Goal: Task Accomplishment & Management: Manage account settings

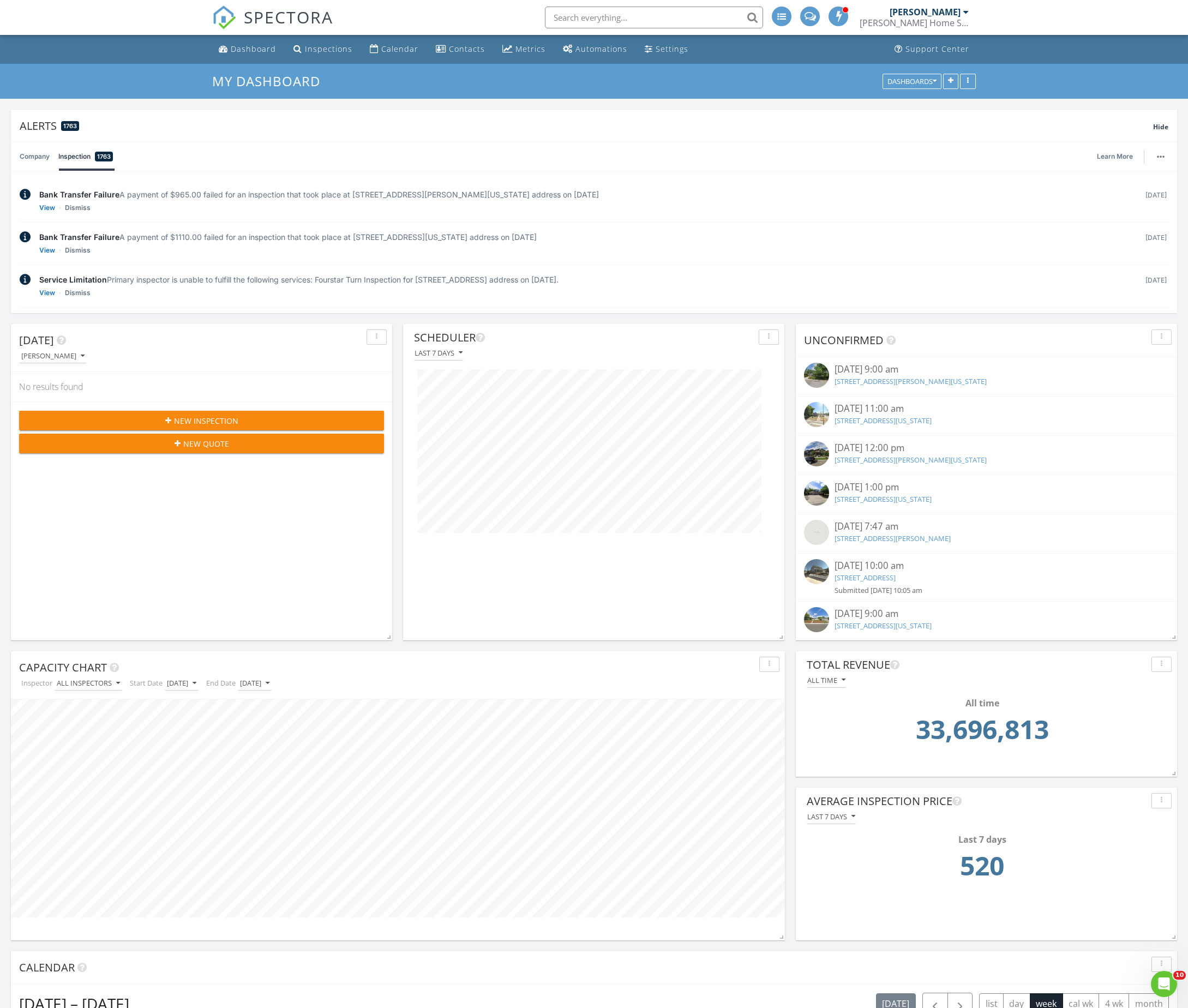
scroll to position [1835, 1214]
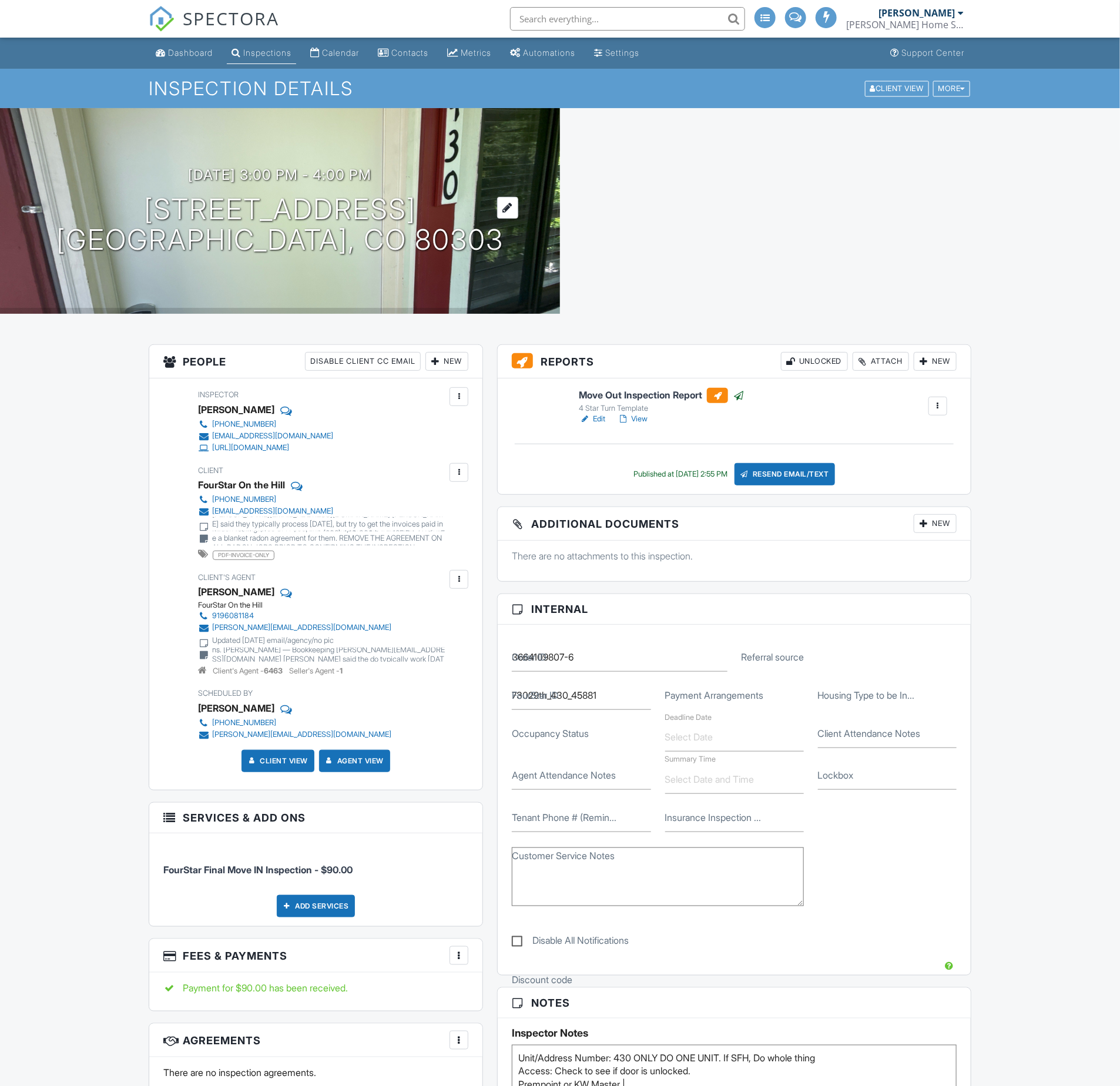
click at [307, 209] on h1 "2915 Baseline Rd 430 Boulder, CO 80303" at bounding box center [280, 225] width 447 height 62
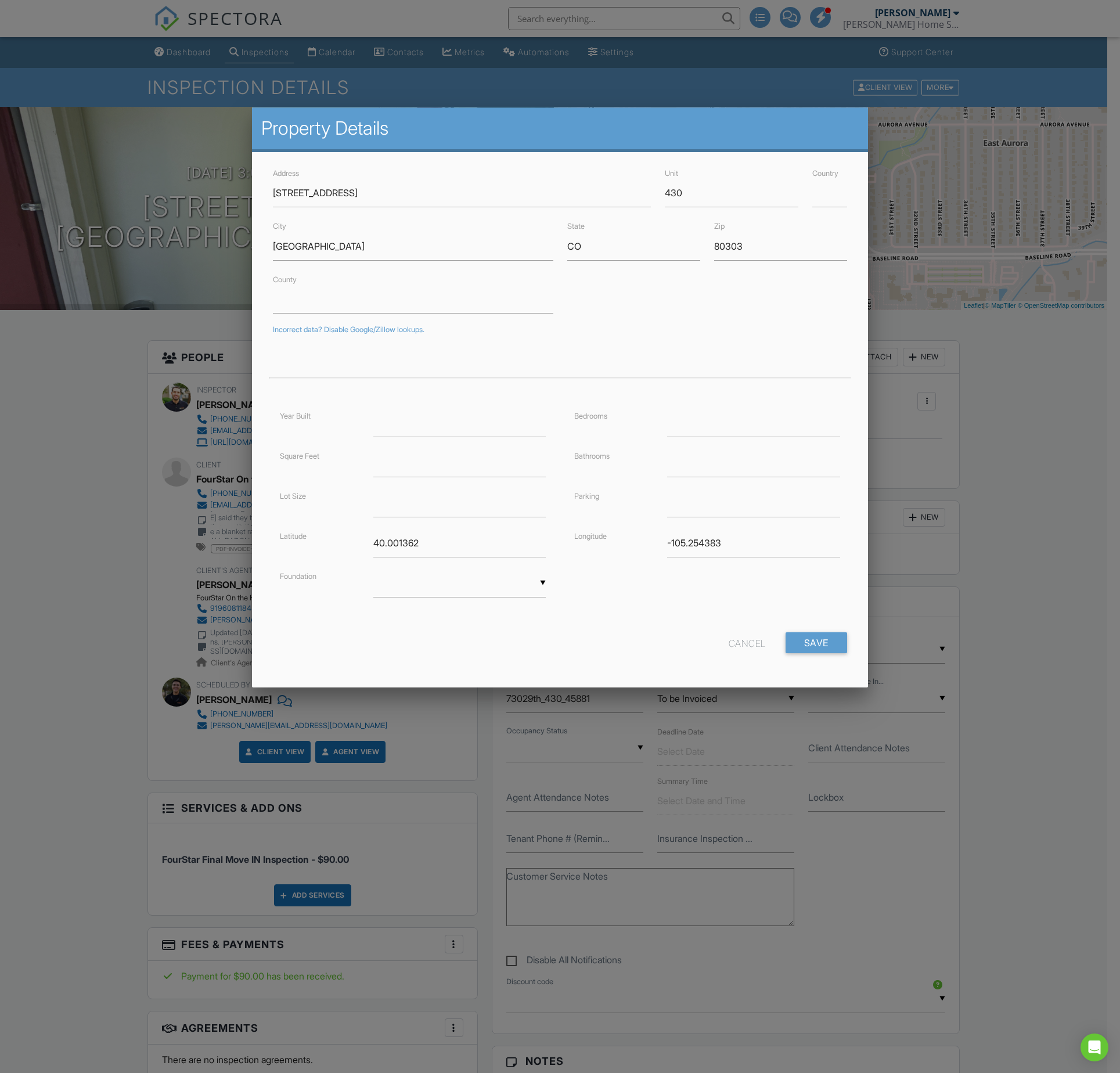
drag, startPoint x: 305, startPoint y: 52, endPoint x: 216, endPoint y: 61, distance: 89.5
click at [305, 52] on div at bounding box center [560, 612] width 1120 height 1341
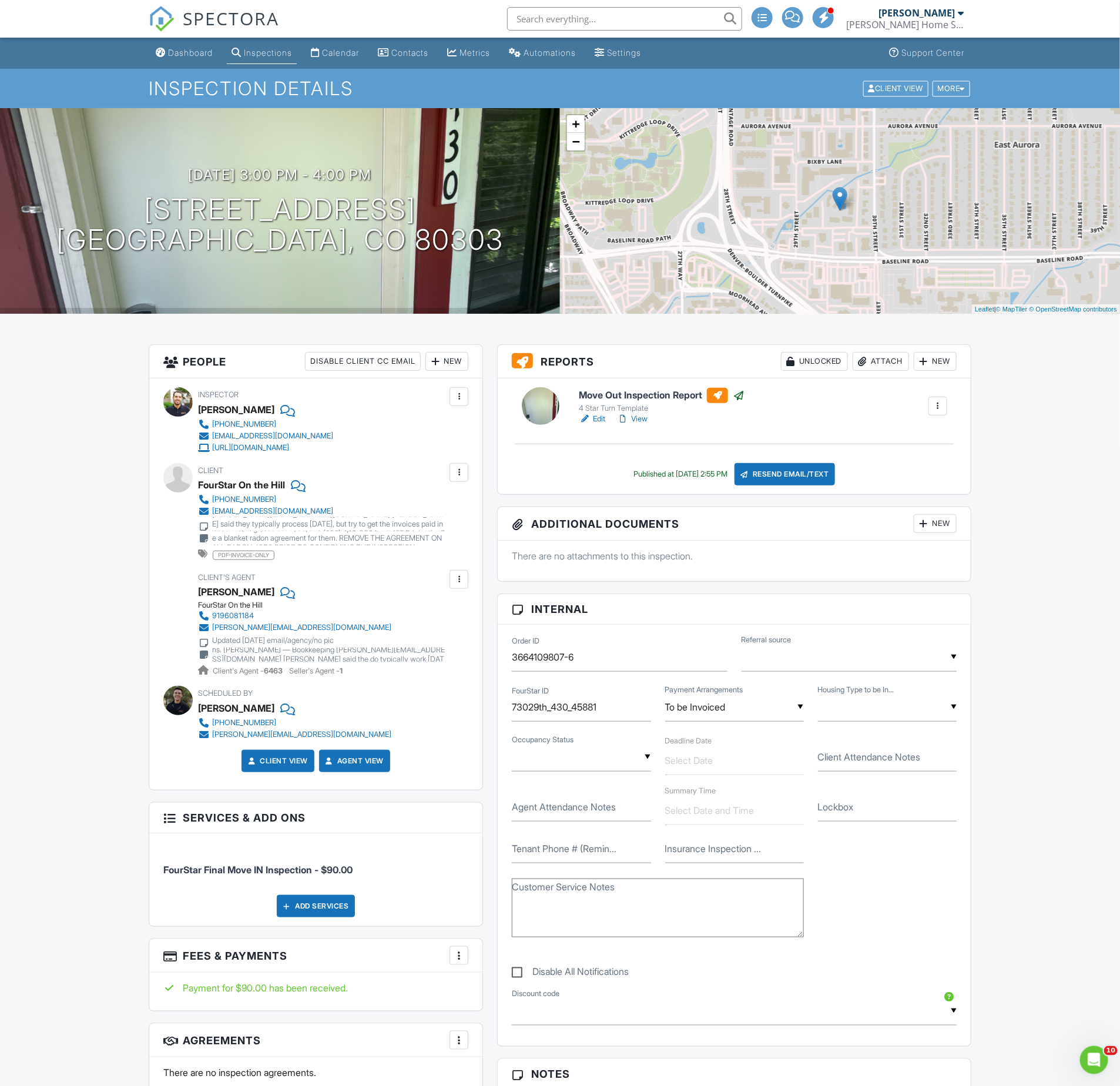
click at [621, 14] on input "text" at bounding box center [624, 19] width 235 height 24
paste input "2915 Baseline Rd"
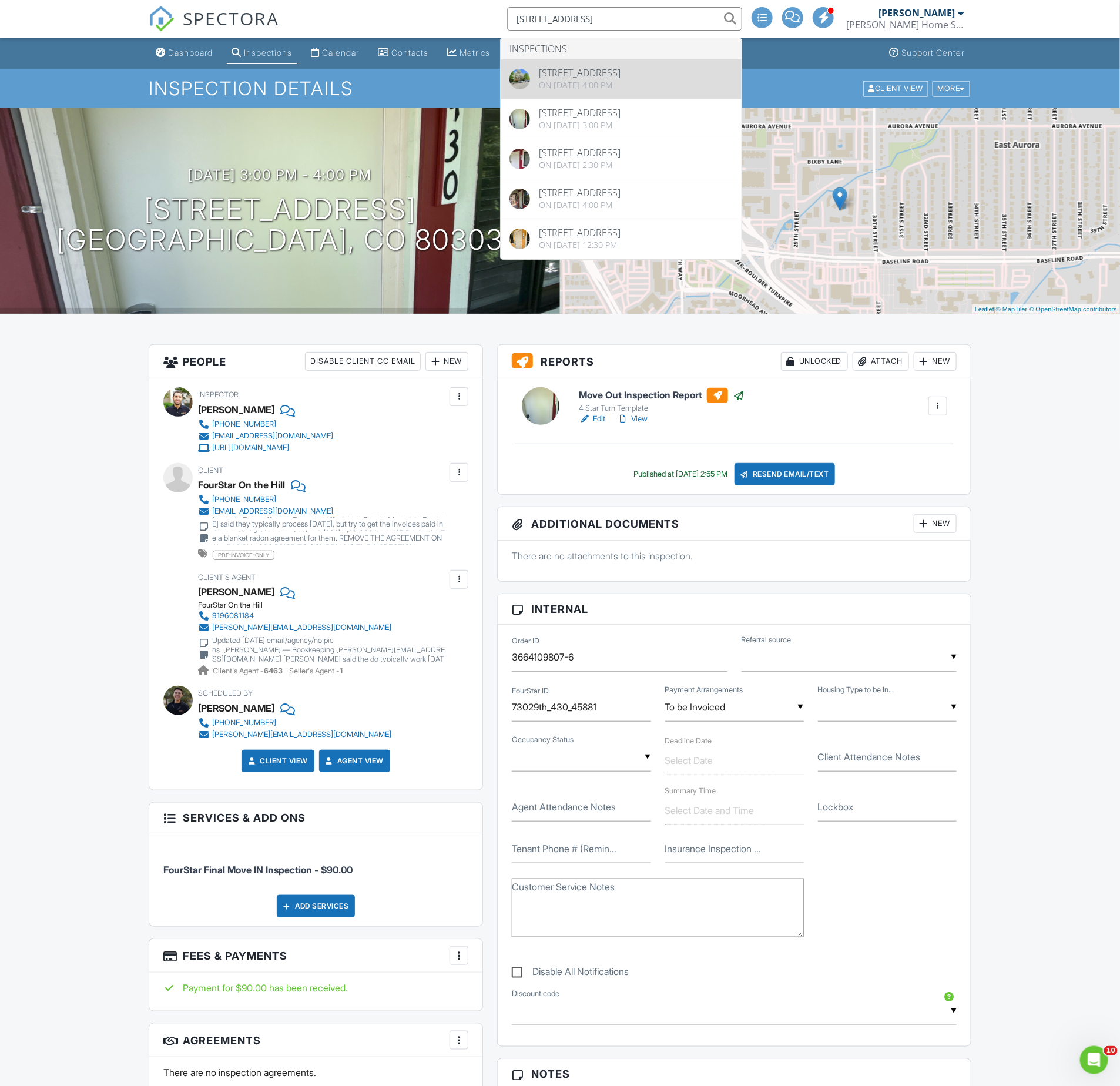
type input "2915 Baseline Rd 430"
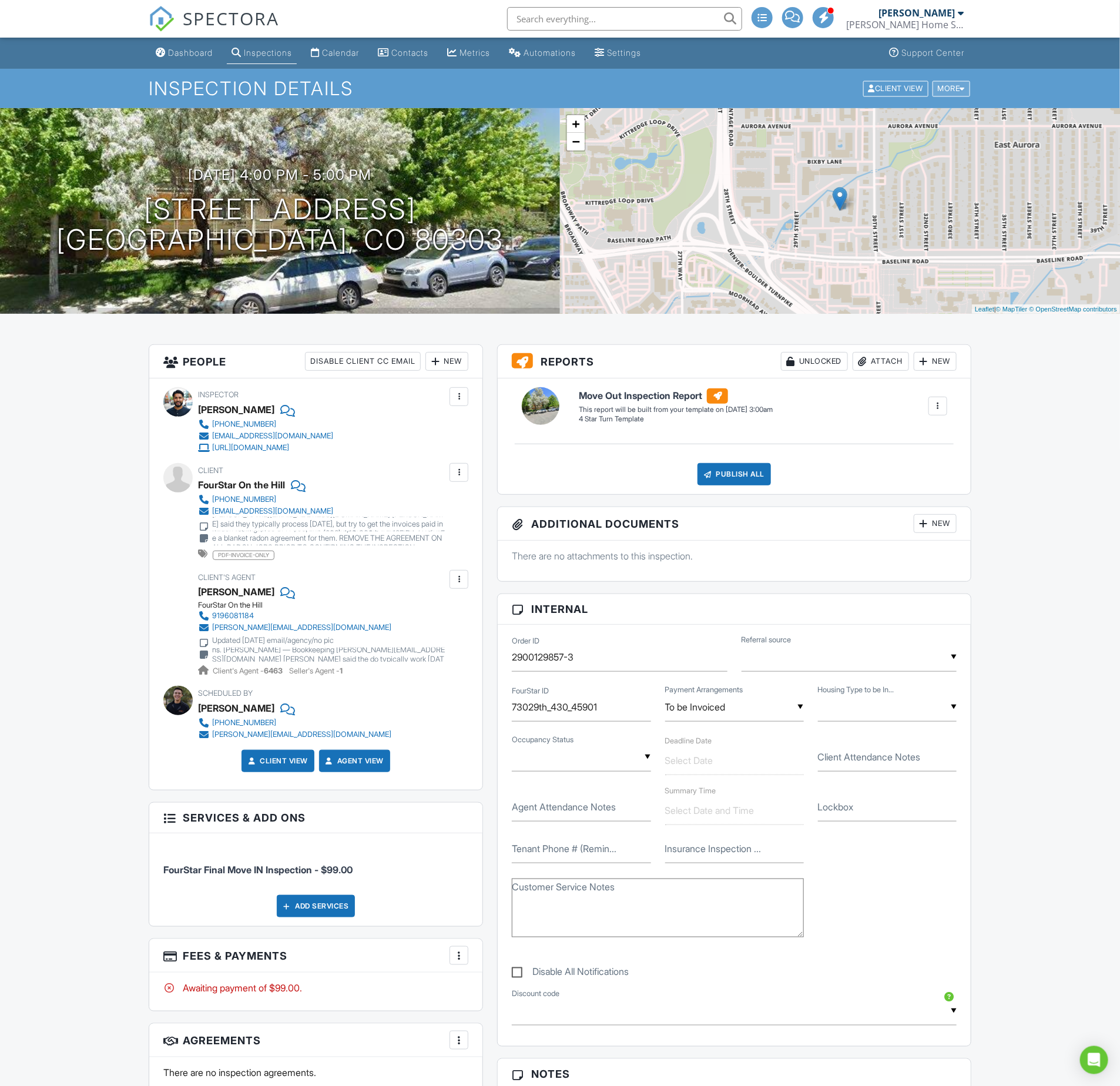
click at [963, 91] on div at bounding box center [963, 88] width 5 height 8
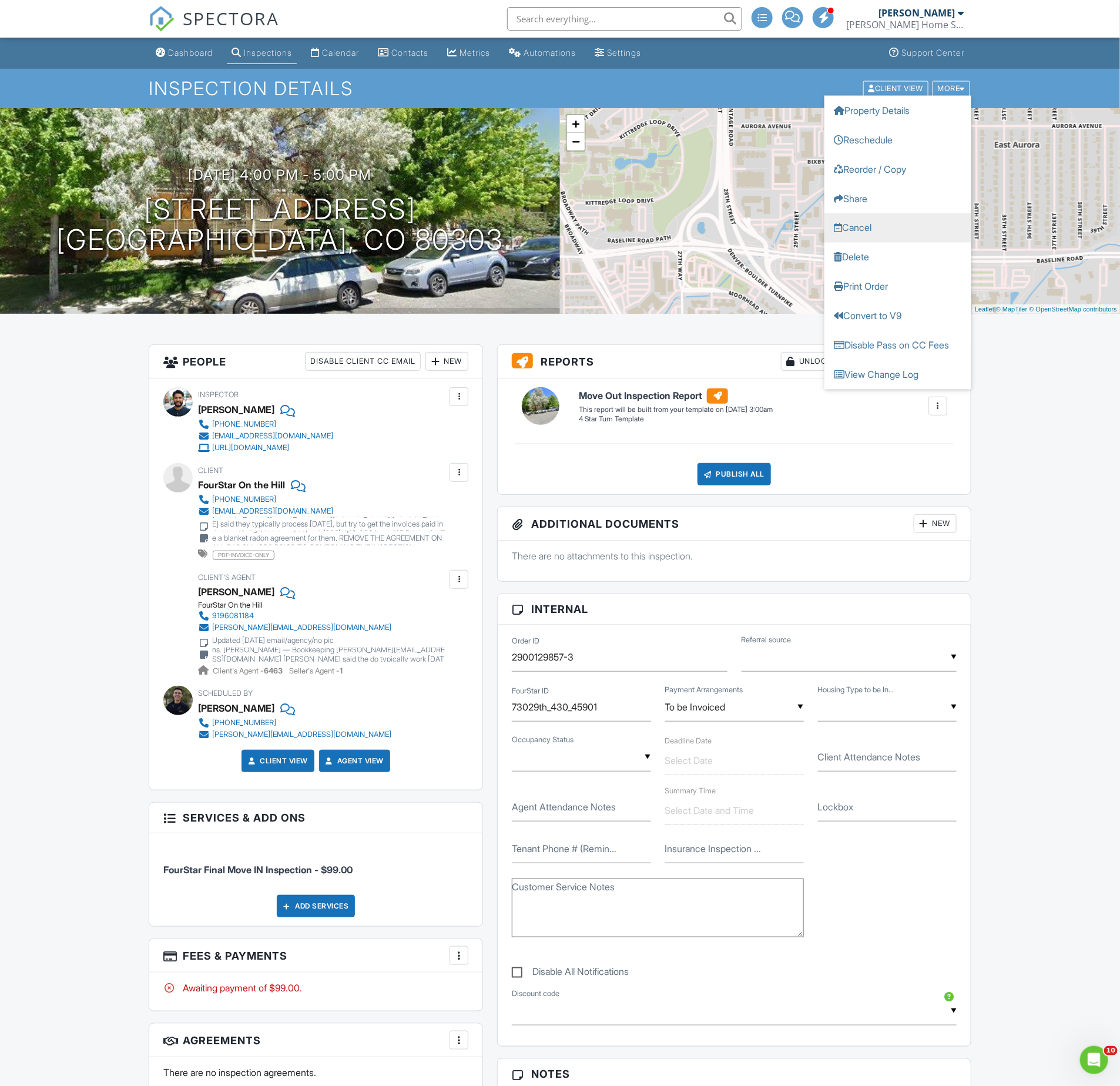
click at [907, 233] on link "Cancel" at bounding box center [898, 227] width 147 height 29
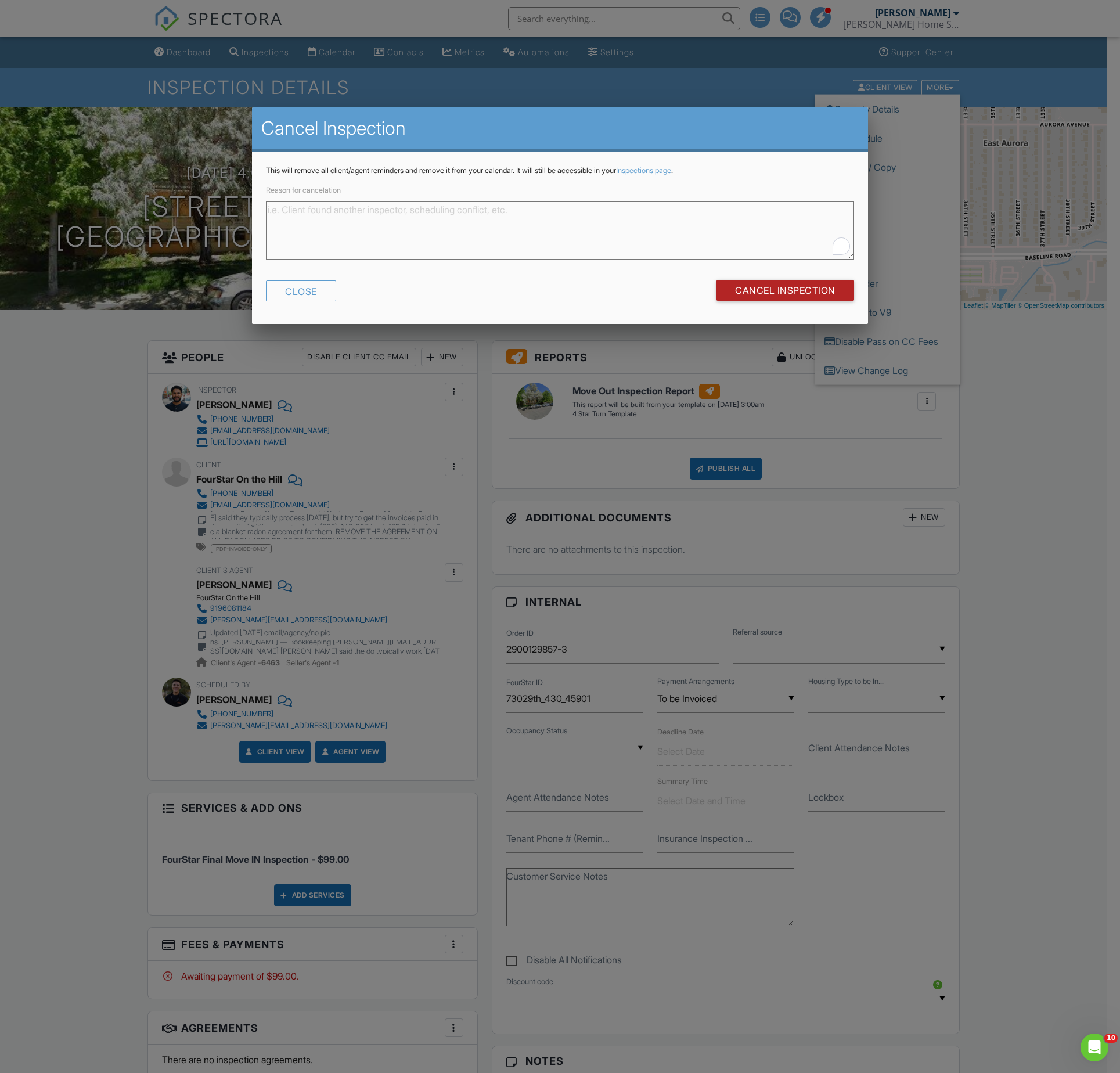
click at [810, 291] on input "Cancel Inspection" at bounding box center [785, 289] width 137 height 21
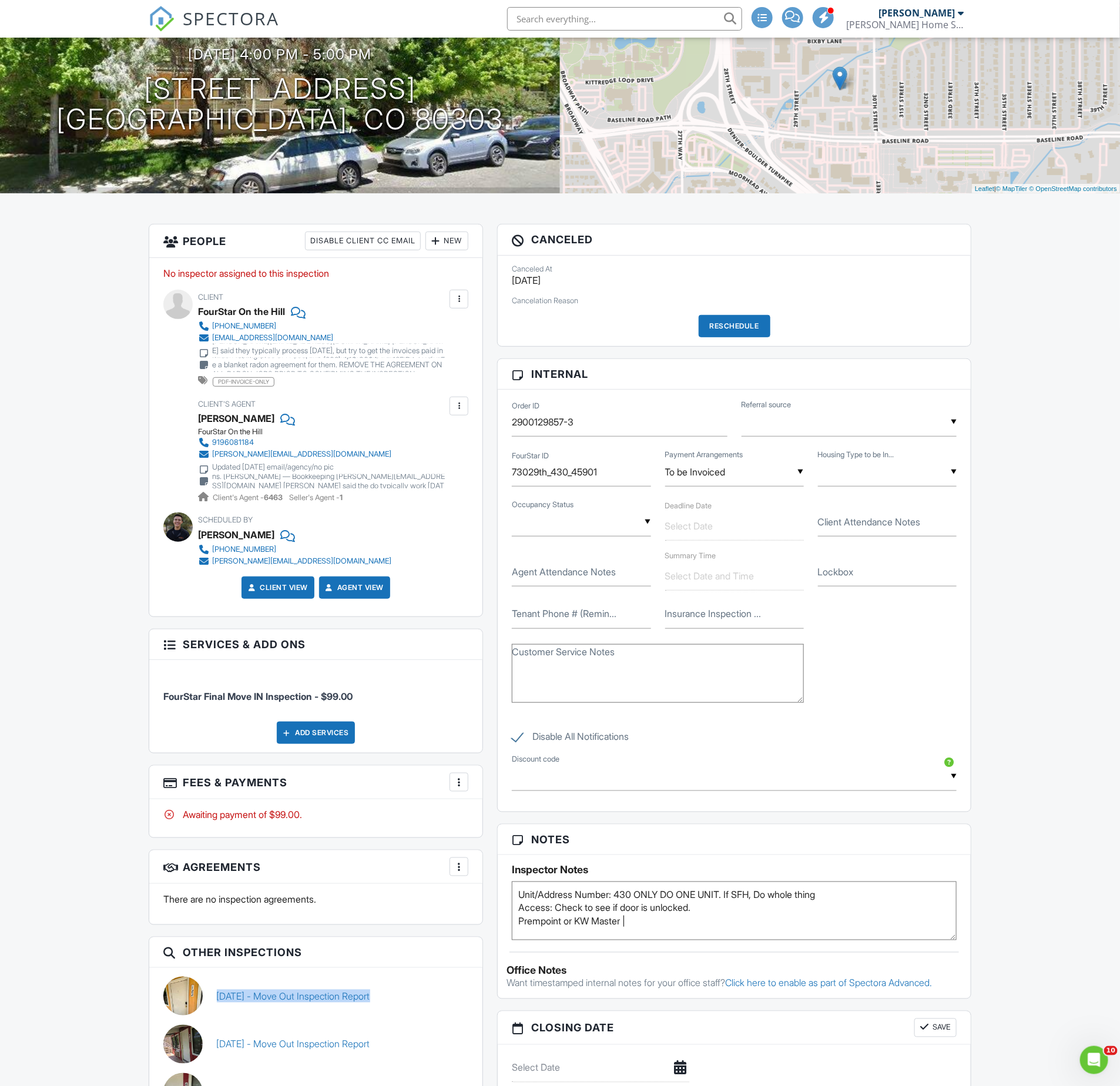
click at [26, 1085] on div "Dashboard Inspections Calendar Contacts Metrics Automations Settings Support Ce…" at bounding box center [560, 979] width 1120 height 2124
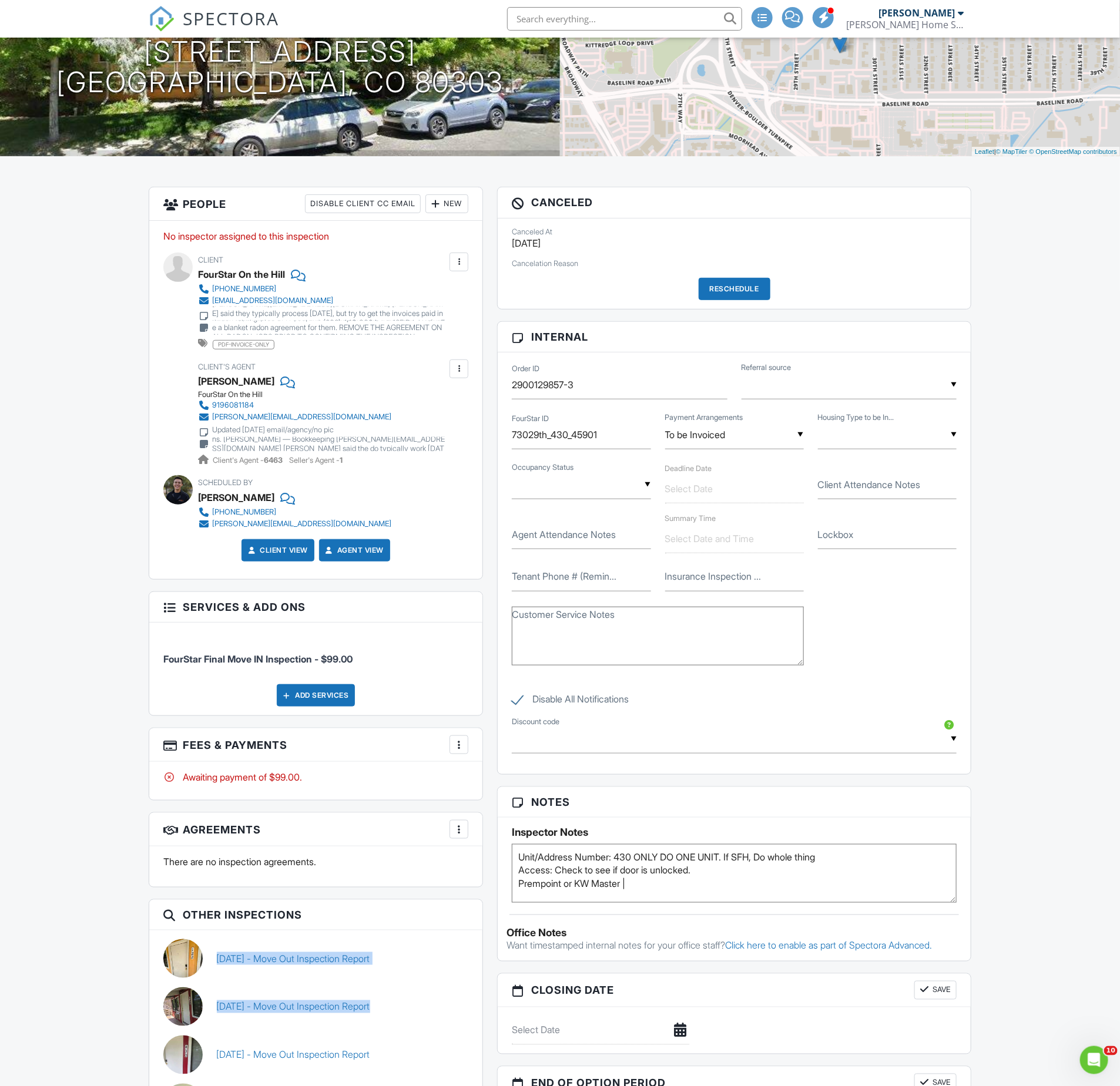
click at [95, 951] on div "Dashboard Inspections Calendar Contacts Metrics Automations Settings Support Ce…" at bounding box center [560, 942] width 1120 height 2124
